Goal: Task Accomplishment & Management: Manage account settings

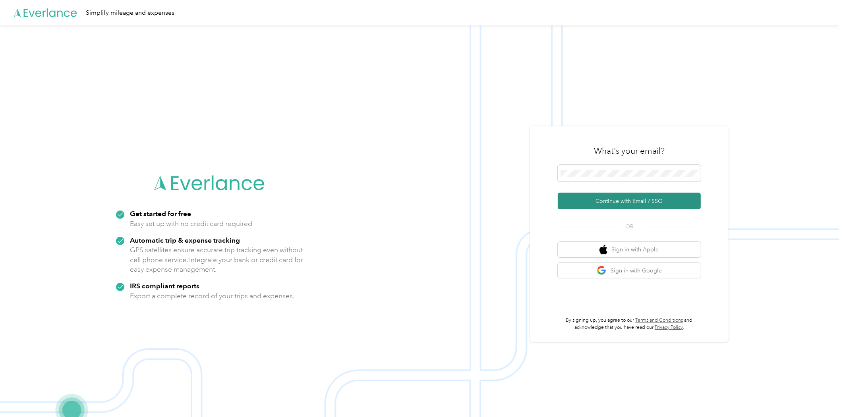
click at [664, 197] on button "Continue with Email / SSO" at bounding box center [628, 201] width 143 height 17
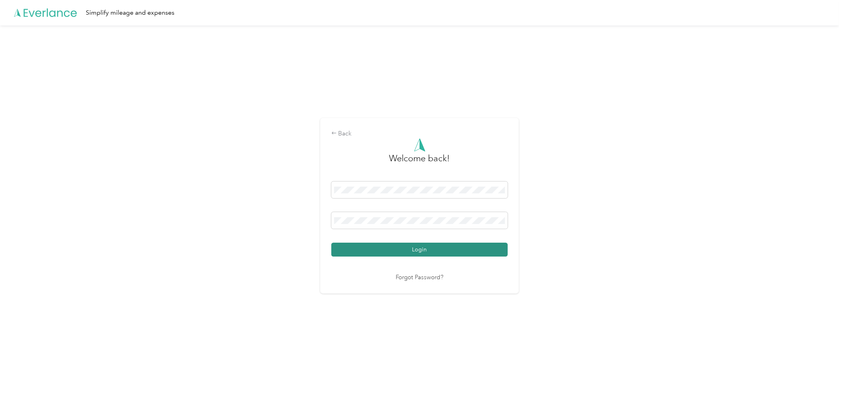
click at [421, 248] on button "Login" at bounding box center [419, 250] width 176 height 14
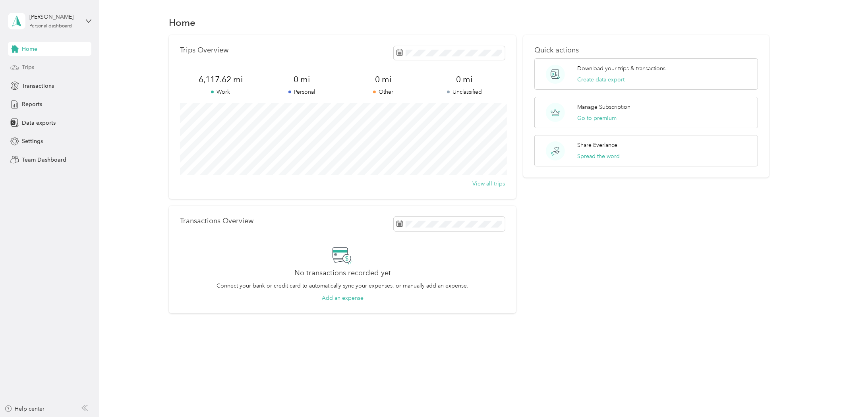
click at [26, 63] on span "Trips" at bounding box center [28, 67] width 12 height 8
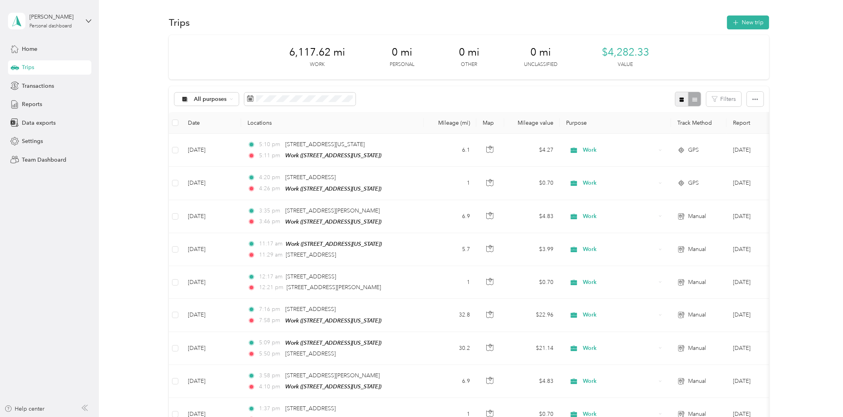
click at [679, 97] on icon "button" at bounding box center [682, 100] width 6 height 6
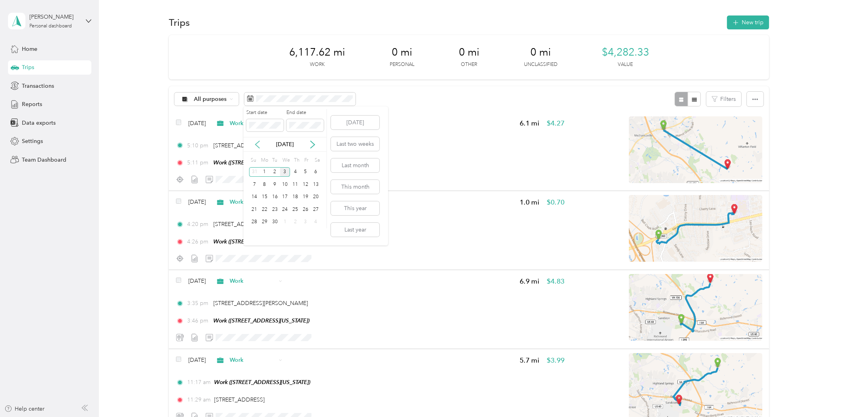
click at [258, 146] on icon at bounding box center [257, 145] width 8 height 8
click at [266, 209] on div "18" at bounding box center [264, 209] width 10 height 10
click at [256, 233] on div "31" at bounding box center [254, 235] width 10 height 10
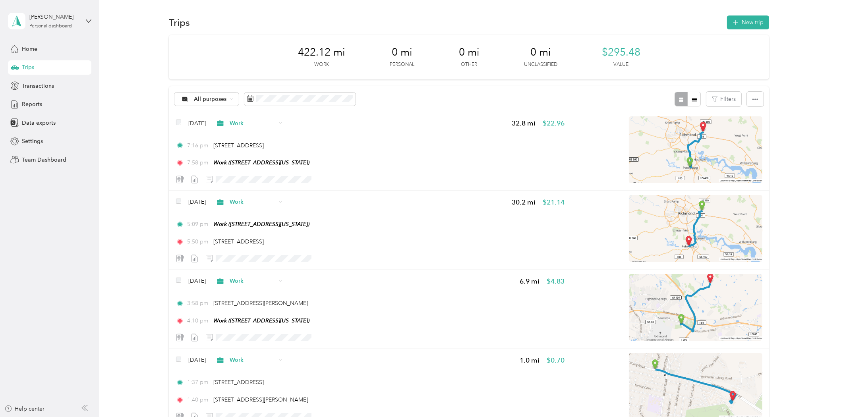
click at [81, 16] on div "[PERSON_NAME] Personal dashboard" at bounding box center [49, 21] width 83 height 28
click at [52, 60] on div "Log out" at bounding box center [92, 65] width 156 height 14
